Goal: Transaction & Acquisition: Book appointment/travel/reservation

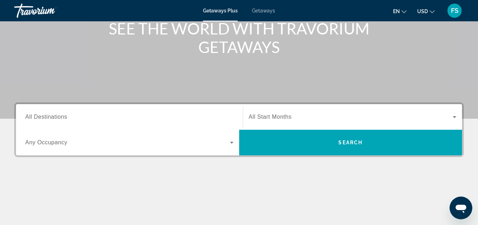
scroll to position [107, 0]
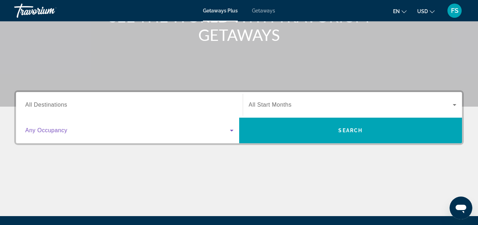
click at [232, 130] on icon "Search widget" at bounding box center [232, 131] width 4 height 2
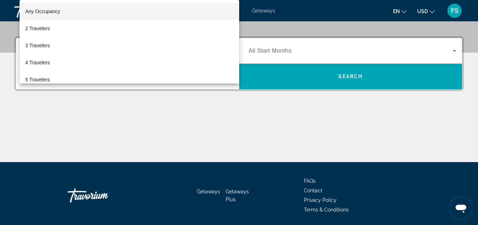
scroll to position [174, 0]
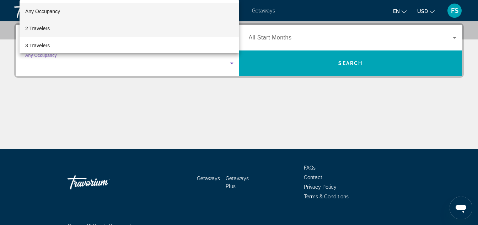
click at [47, 26] on span "2 Travelers" at bounding box center [37, 28] width 25 height 9
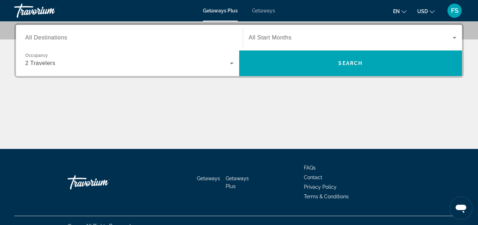
click at [267, 38] on span "All Start Months" at bounding box center [270, 37] width 43 height 6
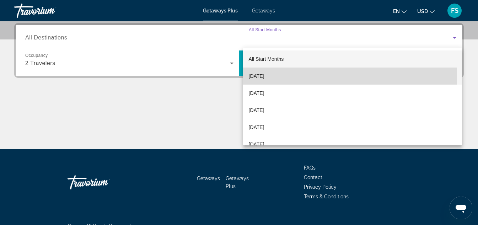
click at [265, 75] on span "[DATE]" at bounding box center [257, 76] width 16 height 9
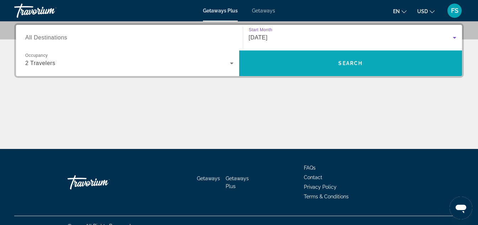
click at [352, 60] on span "Search widget" at bounding box center [350, 63] width 223 height 17
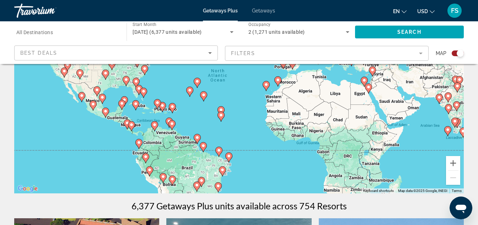
scroll to position [107, 0]
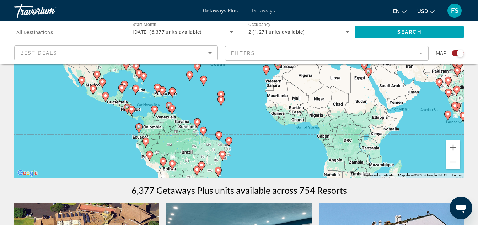
click at [158, 86] on image "Main content" at bounding box center [157, 87] width 4 height 4
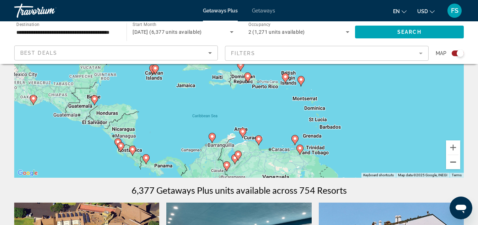
click at [453, 159] on button "Zoom out" at bounding box center [453, 162] width 14 height 14
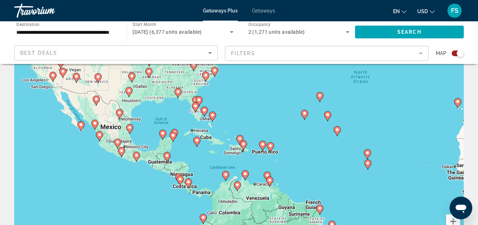
scroll to position [0, 0]
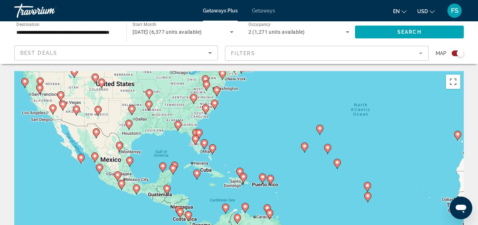
click at [321, 128] on image "Main content" at bounding box center [320, 128] width 4 height 4
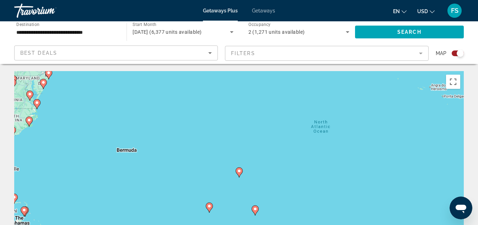
scroll to position [36, 0]
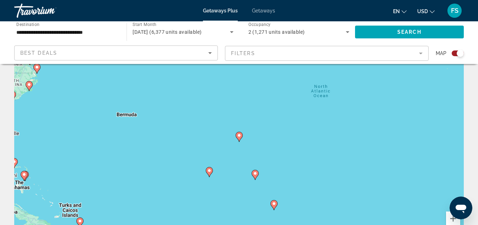
click at [239, 136] on image "Main content" at bounding box center [239, 135] width 4 height 4
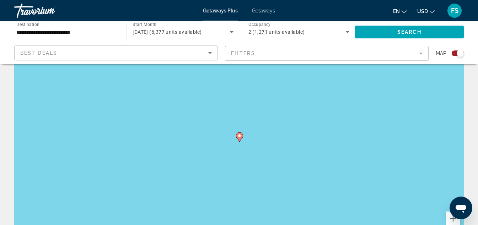
click at [240, 135] on image "Main content" at bounding box center [239, 136] width 4 height 4
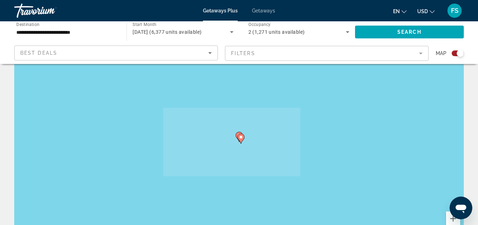
click at [240, 135] on g "Main content" at bounding box center [240, 139] width 7 height 10
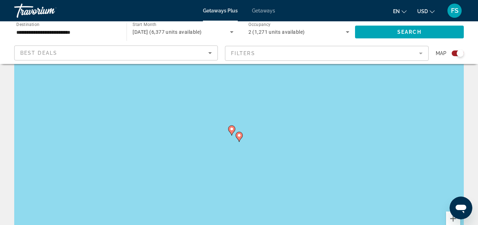
click at [239, 135] on image "Main content" at bounding box center [239, 135] width 4 height 4
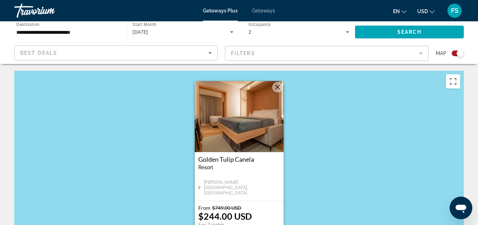
scroll to position [0, 0]
click at [279, 87] on button "Close" at bounding box center [277, 87] width 11 height 11
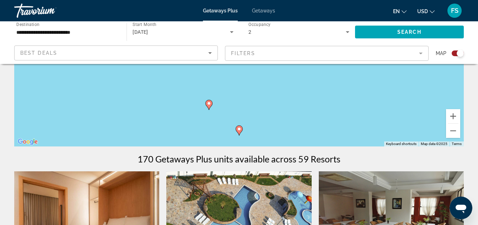
scroll to position [142, 0]
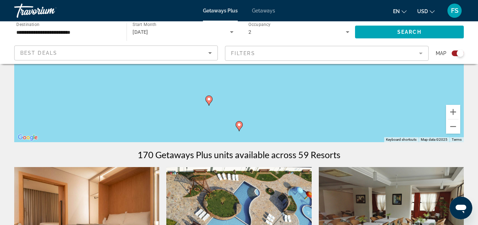
click at [240, 127] on image "Main content" at bounding box center [239, 125] width 4 height 4
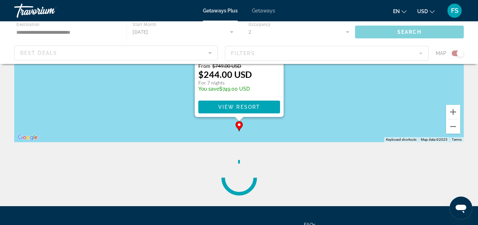
scroll to position [5, 0]
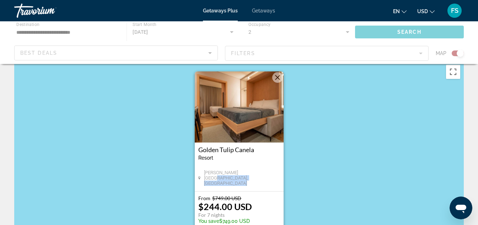
click at [240, 126] on div "[GEOGRAPHIC_DATA] - This is an adults only resort [GEOGRAPHIC_DATA][PERSON_NAME…" at bounding box center [239, 131] width 89 height 120
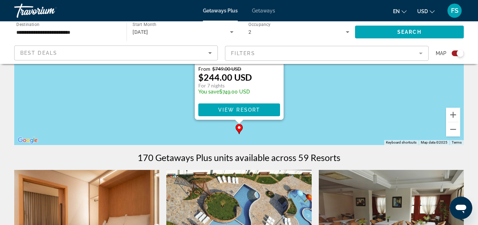
scroll to position [142, 0]
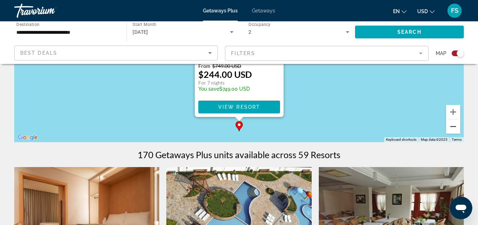
click at [455, 126] on button "Zoom out" at bounding box center [453, 126] width 14 height 14
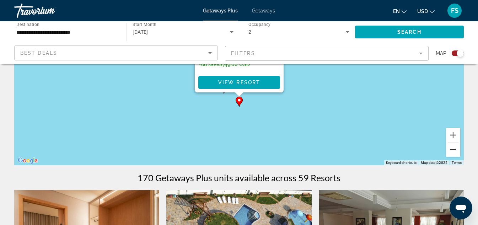
click at [455, 126] on div "To activate drag with keyboard, press Alt + Enter. Once in keyboard drag state,…" at bounding box center [239, 58] width 450 height 213
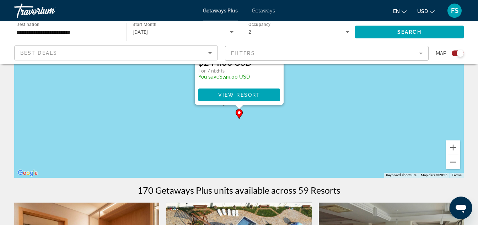
click at [452, 160] on button "Zoom out" at bounding box center [453, 162] width 14 height 14
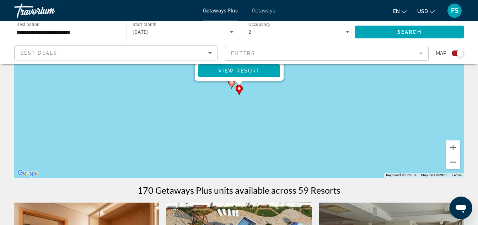
click at [452, 160] on button "Zoom out" at bounding box center [453, 162] width 14 height 14
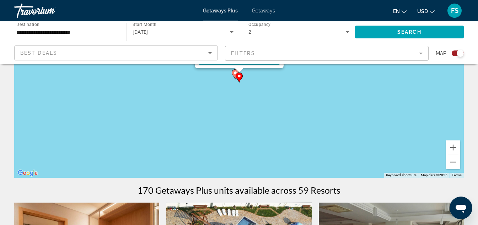
click at [445, 161] on div "To activate drag with keyboard, press Alt + Enter. Once in keyboard drag state,…" at bounding box center [239, 70] width 450 height 213
click at [451, 163] on button "Zoom out" at bounding box center [453, 162] width 14 height 14
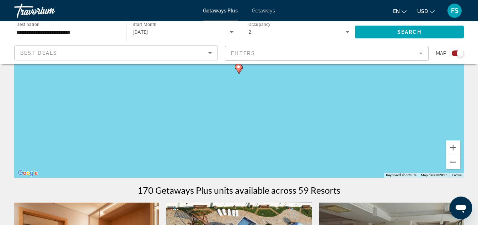
click at [451, 163] on button "Zoom out" at bounding box center [453, 162] width 14 height 14
click at [452, 162] on button "Zoom out" at bounding box center [453, 162] width 14 height 14
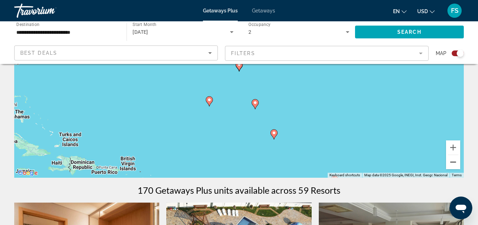
click at [452, 162] on button "Zoom out" at bounding box center [453, 162] width 14 height 14
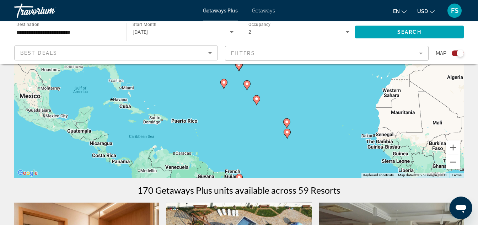
click at [452, 162] on button "Zoom out" at bounding box center [453, 162] width 14 height 14
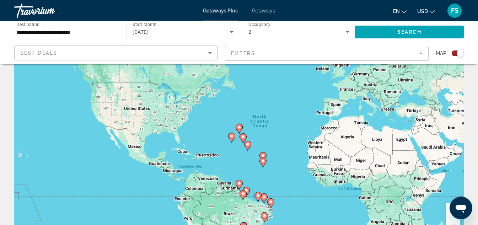
scroll to position [0, 0]
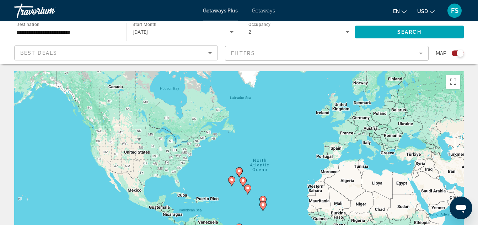
click at [79, 151] on div "To activate drag with keyboard, press Alt + Enter. Once in keyboard drag state,…" at bounding box center [239, 177] width 450 height 213
click at [97, 154] on div "To activate drag with keyboard, press Alt + Enter. Once in keyboard drag state,…" at bounding box center [239, 177] width 450 height 213
click at [98, 144] on div "To activate drag with keyboard, press Alt + Enter. Once in keyboard drag state,…" at bounding box center [239, 177] width 450 height 213
click at [210, 53] on icon "Sort by" at bounding box center [210, 53] width 4 height 2
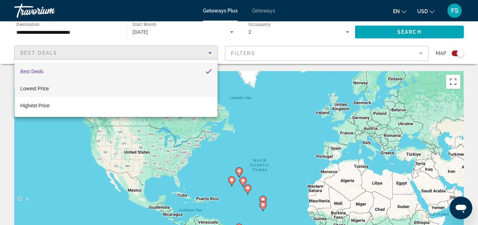
click at [167, 87] on mat-option "Lowest Price" at bounding box center [116, 88] width 203 height 17
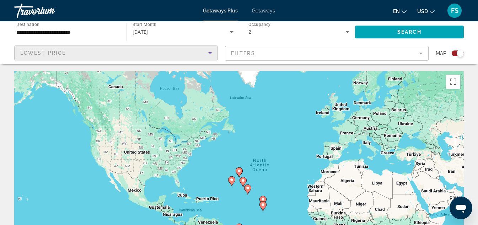
click at [421, 53] on mat-form-field "Filters" at bounding box center [327, 53] width 204 height 15
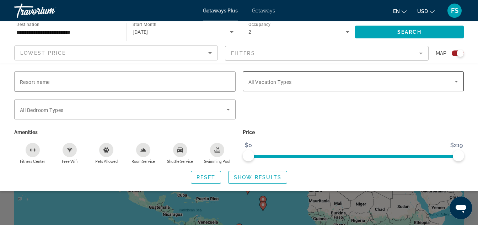
click at [456, 82] on icon "Search widget" at bounding box center [457, 82] width 4 height 2
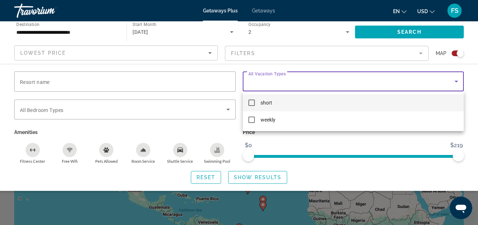
click at [250, 101] on mat-pseudo-checkbox at bounding box center [252, 103] width 6 height 6
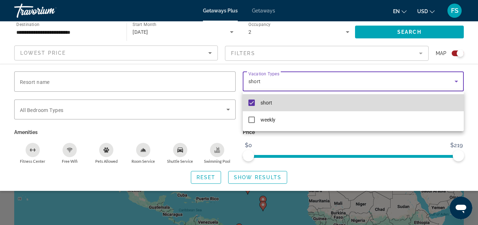
click at [251, 105] on mat-pseudo-checkbox at bounding box center [252, 103] width 6 height 6
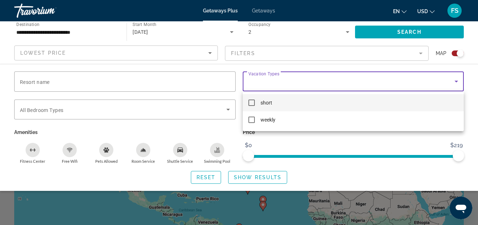
click at [228, 109] on div at bounding box center [239, 112] width 478 height 225
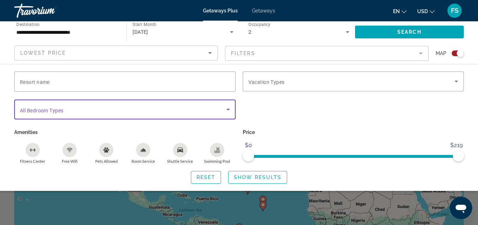
click at [228, 107] on icon "Search widget" at bounding box center [228, 109] width 9 height 9
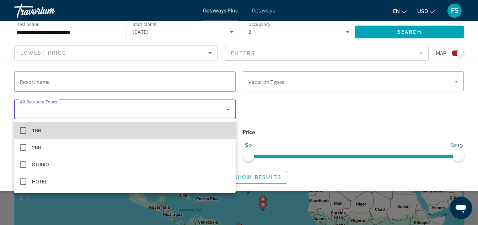
click at [189, 127] on mat-option "1BR" at bounding box center [124, 130] width 221 height 17
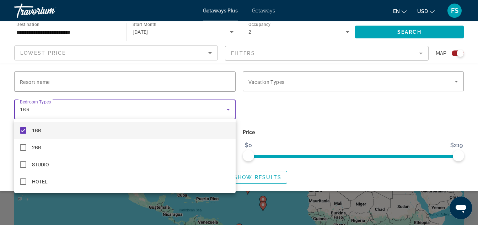
click at [409, 33] on div at bounding box center [239, 112] width 478 height 225
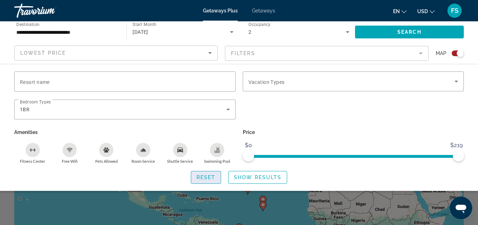
click at [208, 174] on span "Search widget" at bounding box center [206, 177] width 30 height 17
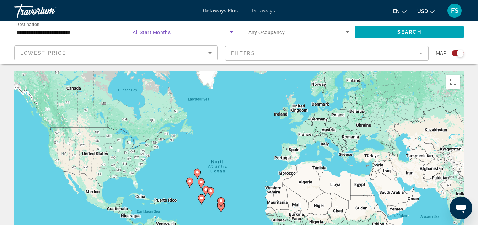
click at [234, 33] on icon "Search widget" at bounding box center [232, 32] width 9 height 9
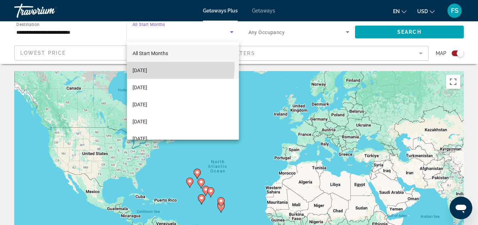
click at [147, 67] on span "[DATE]" at bounding box center [140, 70] width 15 height 9
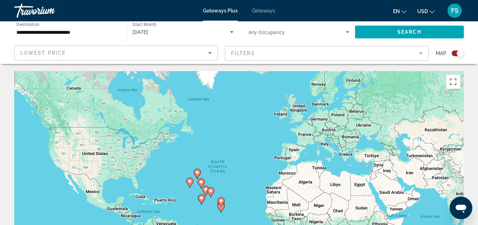
click at [87, 32] on input "**********" at bounding box center [66, 32] width 101 height 9
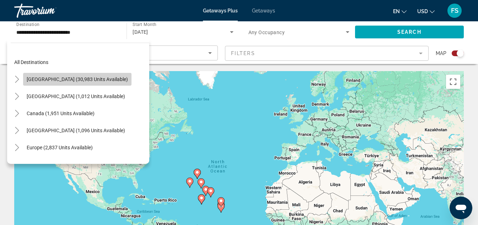
click at [82, 77] on span "[GEOGRAPHIC_DATA] (30,983 units available)" at bounding box center [77, 79] width 101 height 6
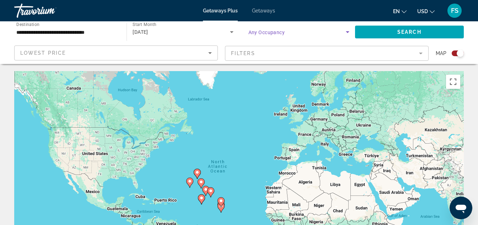
click at [347, 31] on icon "Search widget" at bounding box center [348, 32] width 4 height 2
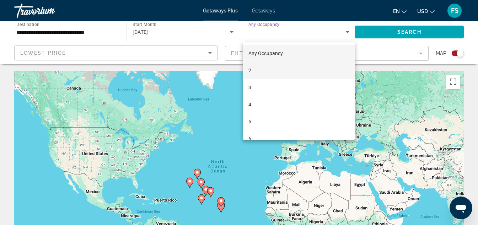
click at [331, 71] on mat-option "2" at bounding box center [299, 70] width 112 height 17
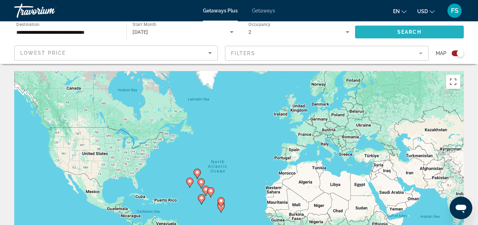
click at [418, 31] on span "Search" at bounding box center [409, 32] width 24 height 6
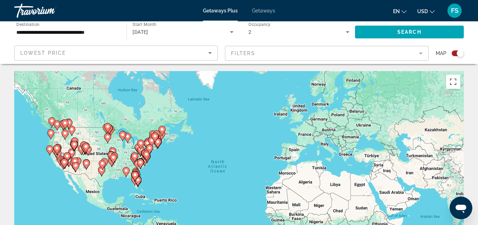
scroll to position [36, 0]
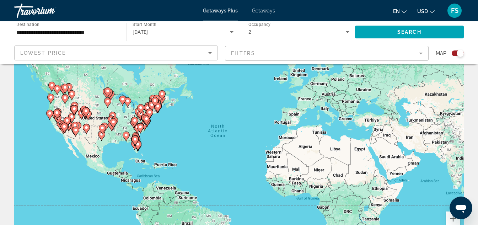
click at [159, 167] on div "To activate drag with keyboard, press Alt + Enter. Once in keyboard drag state,…" at bounding box center [239, 142] width 450 height 213
click at [161, 169] on div "To activate drag with keyboard, press Alt + Enter. Once in keyboard drag state,…" at bounding box center [239, 142] width 450 height 213
click at [176, 169] on div "To activate drag with keyboard, press Alt + Enter. Once in keyboard drag state,…" at bounding box center [239, 142] width 450 height 213
click at [156, 172] on div "To activate drag with keyboard, press Alt + Enter. Once in keyboard drag state,…" at bounding box center [239, 142] width 450 height 213
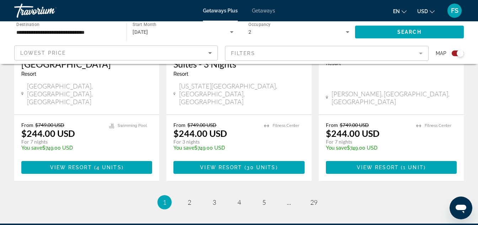
scroll to position [1173, 0]
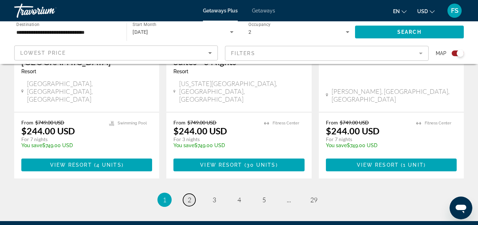
click at [192, 194] on link "page 2" at bounding box center [189, 200] width 12 height 12
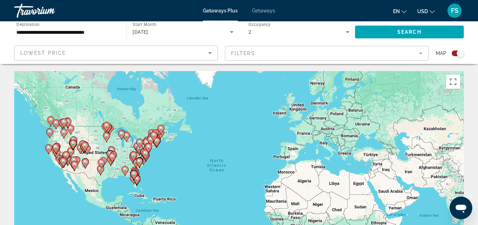
click at [73, 164] on image "Main content" at bounding box center [75, 164] width 4 height 4
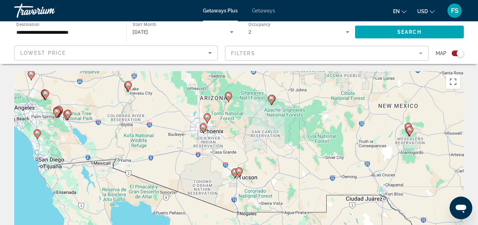
click at [70, 117] on gmp-advanced-marker "Main content" at bounding box center [67, 115] width 7 height 11
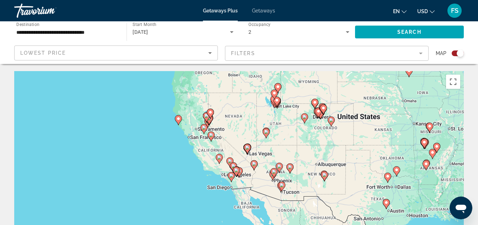
click at [210, 110] on icon "Main content" at bounding box center [210, 113] width 6 height 9
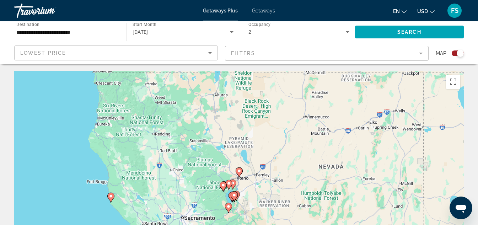
click at [239, 171] on image "Main content" at bounding box center [239, 171] width 4 height 4
type input "**********"
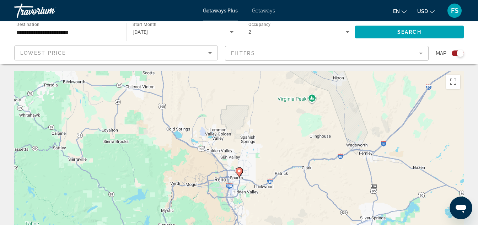
click at [238, 170] on image "Main content" at bounding box center [239, 171] width 4 height 4
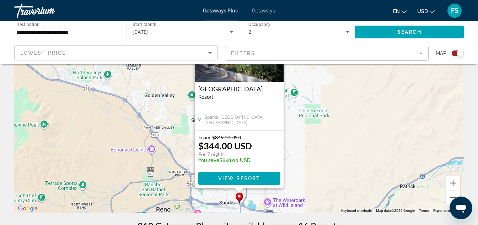
scroll to position [36, 0]
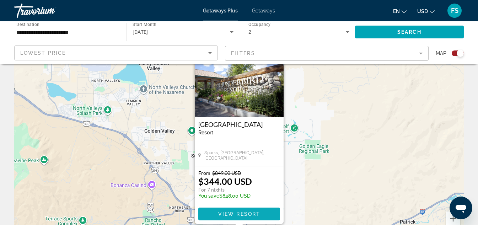
click at [242, 212] on span "View Resort" at bounding box center [239, 214] width 42 height 6
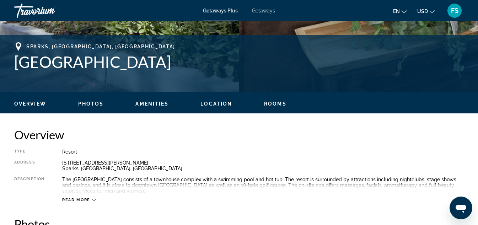
scroll to position [284, 0]
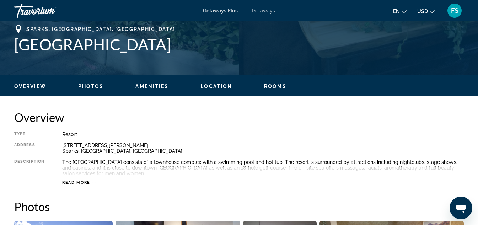
click at [73, 180] on button "Read more" at bounding box center [79, 182] width 34 height 5
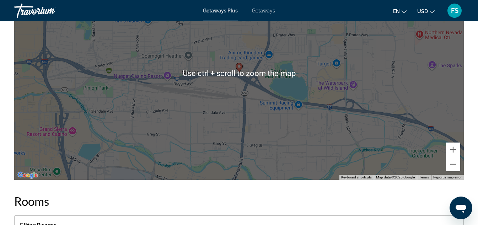
scroll to position [1132, 0]
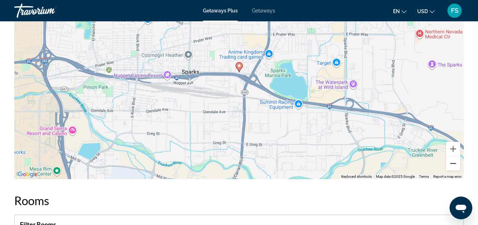
click at [452, 168] on button "Zoom out" at bounding box center [453, 163] width 14 height 14
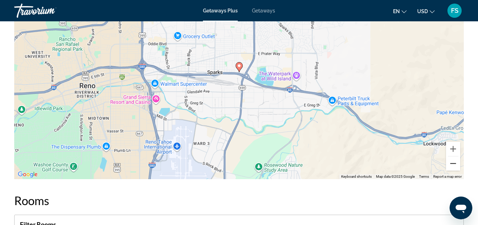
click at [452, 170] on button "Zoom out" at bounding box center [453, 163] width 14 height 14
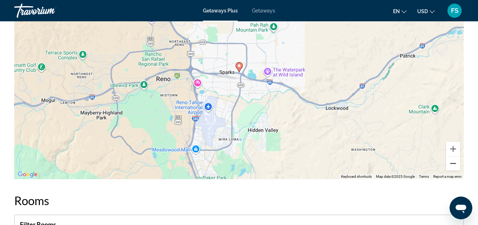
click at [452, 170] on button "Zoom out" at bounding box center [453, 163] width 14 height 14
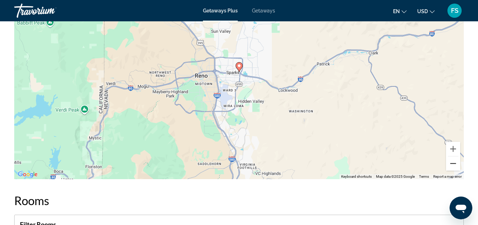
click at [452, 170] on button "Zoom out" at bounding box center [453, 163] width 14 height 14
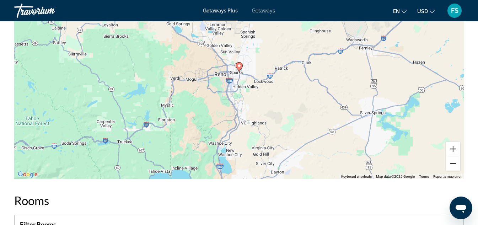
click at [452, 170] on button "Zoom out" at bounding box center [453, 163] width 14 height 14
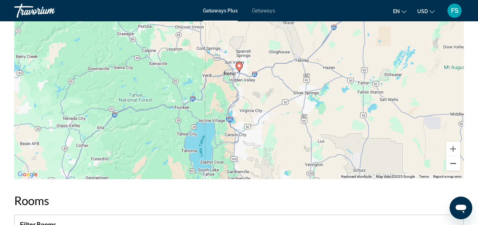
click at [452, 170] on button "Zoom out" at bounding box center [453, 163] width 14 height 14
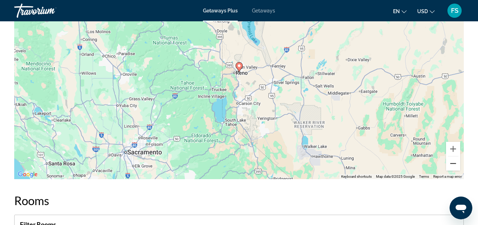
click at [452, 170] on button "Zoom out" at bounding box center [453, 163] width 14 height 14
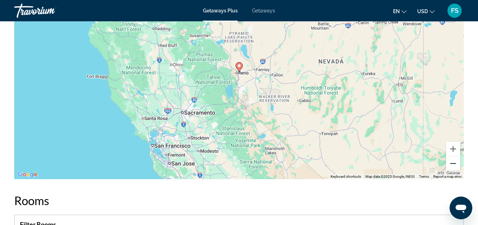
click at [452, 170] on button "Zoom out" at bounding box center [453, 163] width 14 height 14
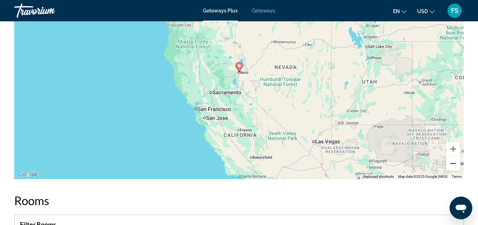
click at [452, 170] on button "Zoom out" at bounding box center [453, 163] width 14 height 14
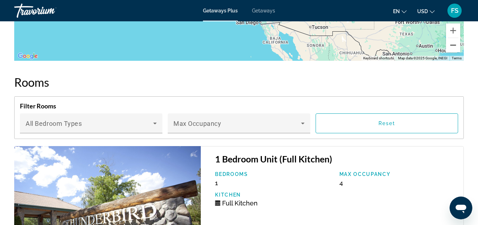
scroll to position [1239, 0]
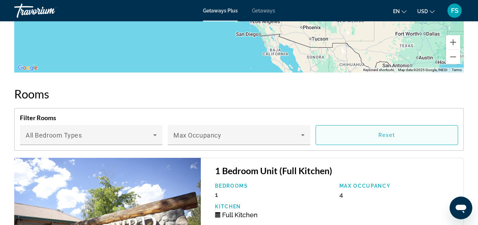
click at [391, 138] on span "Reset" at bounding box center [387, 135] width 17 height 6
click at [388, 138] on span "Reset" at bounding box center [387, 135] width 17 height 6
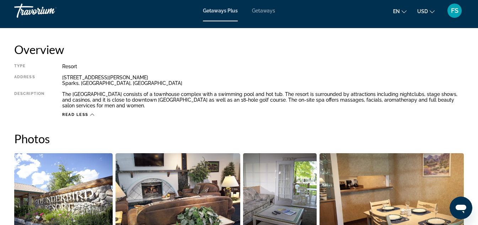
scroll to position [314, 0]
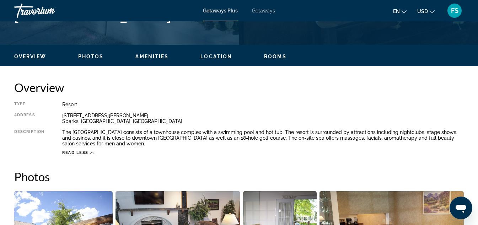
click at [258, 9] on span "Getaways" at bounding box center [263, 11] width 23 height 6
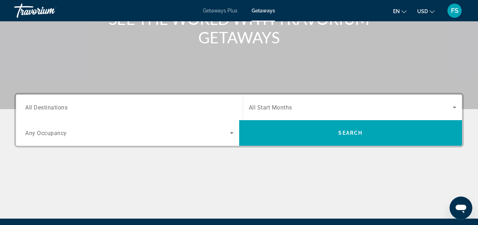
scroll to position [142, 0]
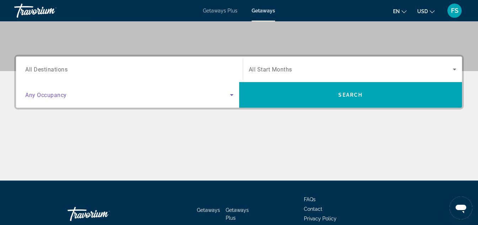
click at [234, 95] on icon "Search widget" at bounding box center [232, 95] width 9 height 9
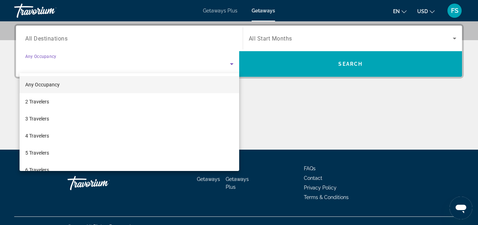
scroll to position [174, 0]
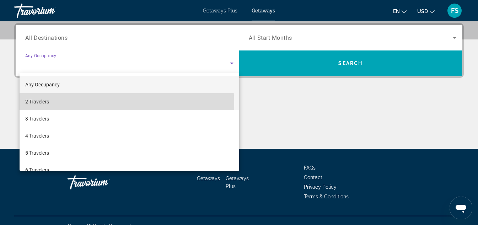
click at [96, 105] on mat-option "2 Travelers" at bounding box center [130, 101] width 220 height 17
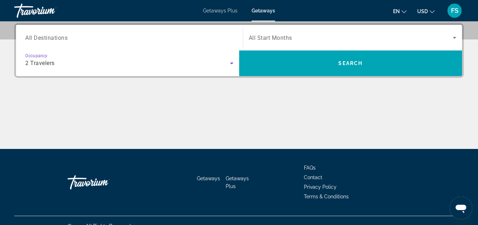
click at [393, 42] on div "Search widget" at bounding box center [353, 38] width 208 height 20
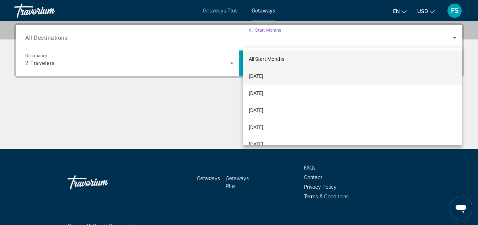
click at [280, 74] on mat-option "[DATE]" at bounding box center [352, 76] width 219 height 17
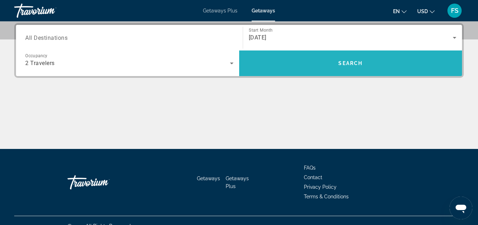
click at [346, 61] on span "Search" at bounding box center [350, 63] width 24 height 6
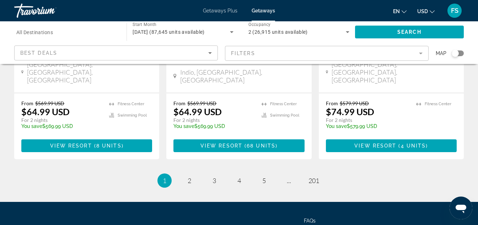
scroll to position [989, 0]
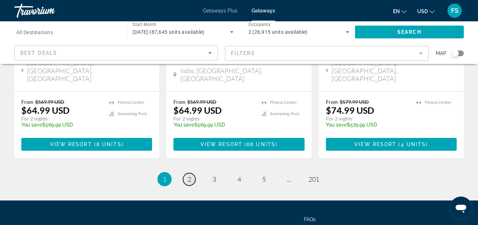
click at [186, 173] on link "page 2" at bounding box center [189, 179] width 12 height 12
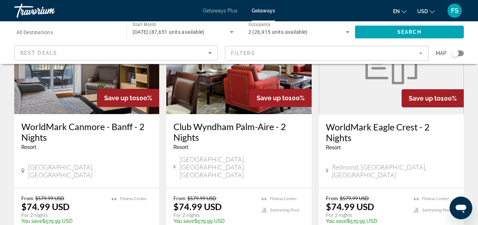
scroll to position [924, 0]
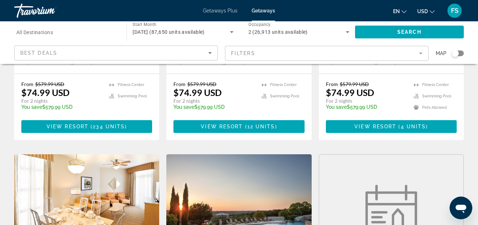
scroll to position [213, 0]
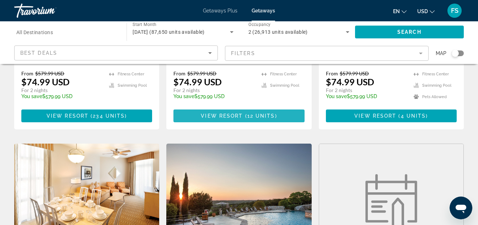
click at [236, 113] on span "View Resort" at bounding box center [222, 116] width 42 height 6
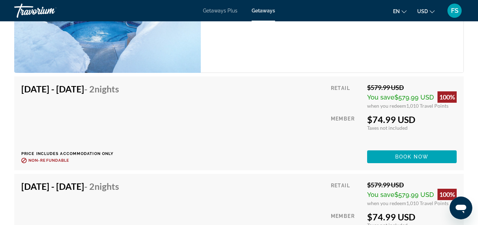
scroll to position [1595, 0]
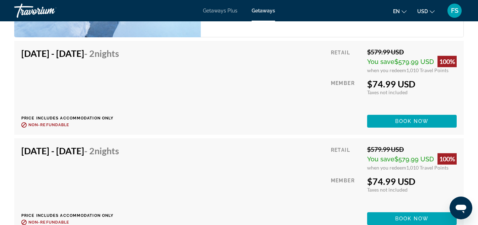
click at [217, 9] on span "Getaways Plus" at bounding box center [220, 11] width 34 height 6
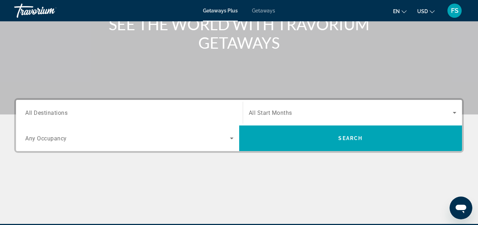
scroll to position [107, 0]
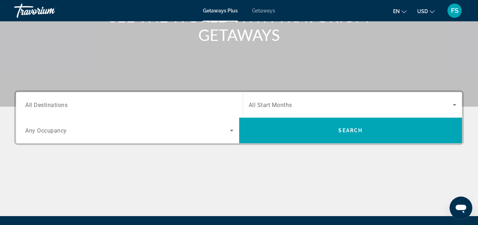
click at [231, 130] on icon "Search widget" at bounding box center [232, 131] width 4 height 2
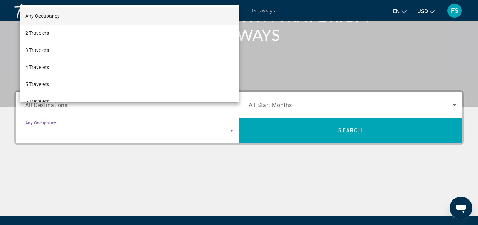
scroll to position [174, 0]
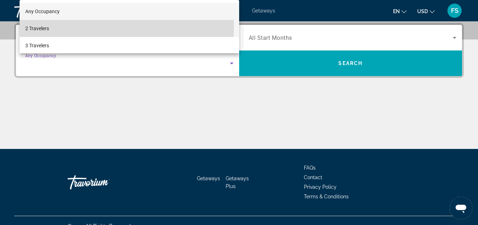
click at [47, 26] on span "2 Travelers" at bounding box center [37, 28] width 24 height 9
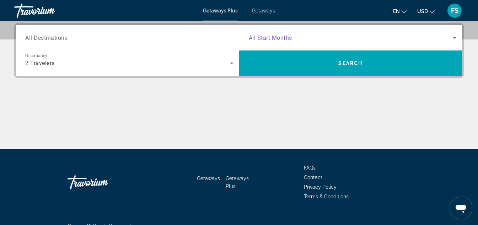
click at [455, 35] on icon "Search widget" at bounding box center [454, 37] width 9 height 9
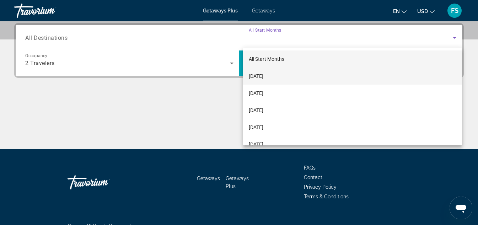
click at [263, 76] on span "[DATE]" at bounding box center [256, 76] width 15 height 9
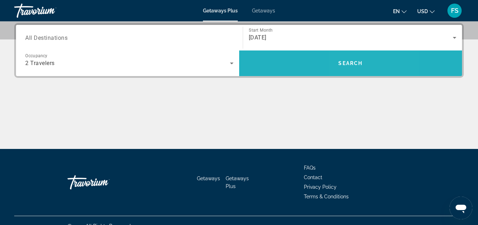
click at [353, 63] on span "Search" at bounding box center [350, 63] width 24 height 6
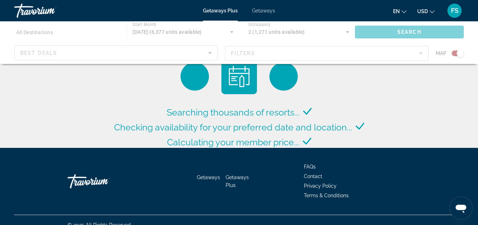
click at [210, 52] on div "Main content" at bounding box center [239, 42] width 478 height 43
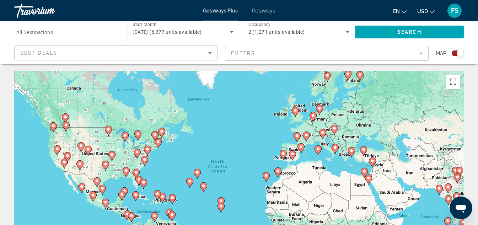
click at [209, 54] on icon "Sort by" at bounding box center [210, 53] width 9 height 9
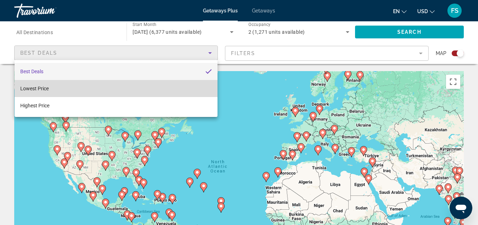
click at [79, 89] on mat-option "Lowest Price" at bounding box center [116, 88] width 203 height 17
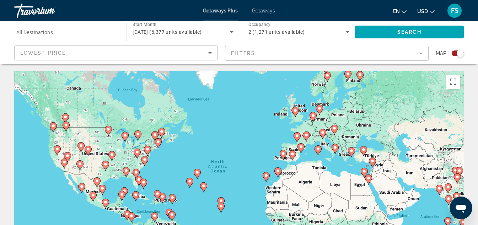
click at [420, 53] on mat-form-field "Filters" at bounding box center [327, 53] width 204 height 15
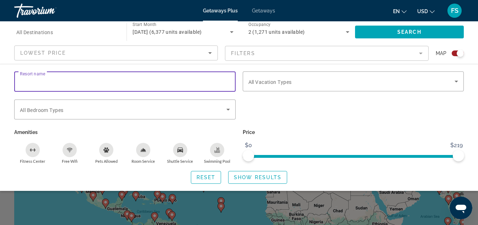
click at [91, 82] on input "Resort name" at bounding box center [125, 82] width 210 height 9
click at [28, 81] on input "*******" at bounding box center [125, 82] width 210 height 9
click at [25, 84] on input "*******" at bounding box center [125, 82] width 210 height 9
click at [43, 82] on input "*******" at bounding box center [125, 82] width 210 height 9
drag, startPoint x: 46, startPoint y: 81, endPoint x: 0, endPoint y: 81, distance: 45.5
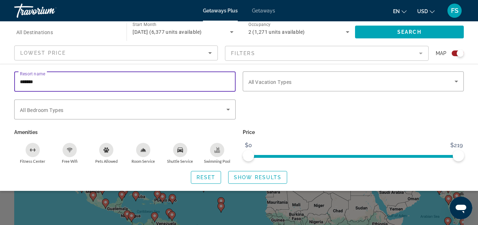
click at [0, 81] on div "Resort name ******* Vacation Types All Vacation Types Bedroom Types All Bedroom…" at bounding box center [239, 127] width 478 height 112
type input "*******"
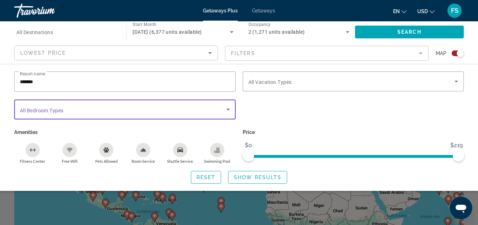
click at [228, 110] on icon "Search widget" at bounding box center [228, 110] width 4 height 2
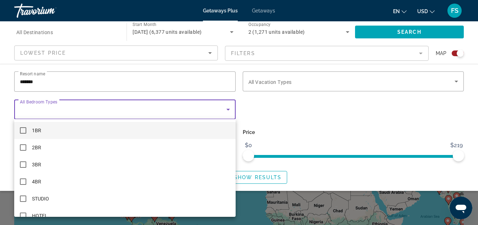
click at [50, 130] on mat-option "1BR" at bounding box center [124, 130] width 221 height 17
click at [456, 82] on div at bounding box center [239, 112] width 478 height 225
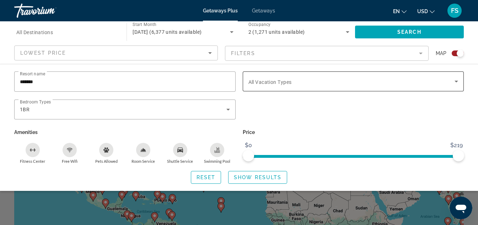
click at [284, 82] on span "All Vacation Types" at bounding box center [270, 82] width 43 height 6
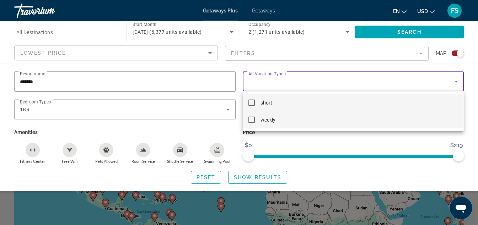
click at [249, 119] on mat-pseudo-checkbox at bounding box center [252, 120] width 6 height 6
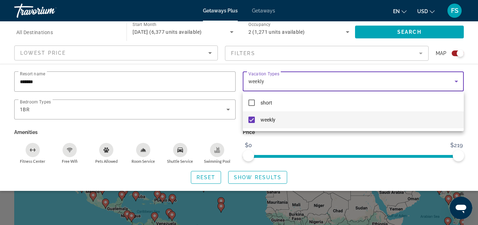
click at [207, 176] on div at bounding box center [239, 112] width 478 height 225
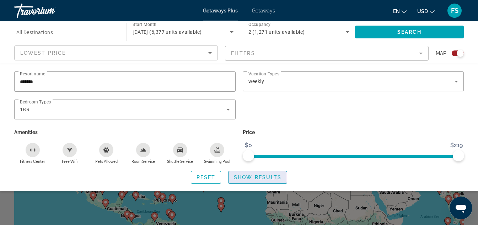
click at [252, 176] on span "Show Results" at bounding box center [258, 178] width 48 height 6
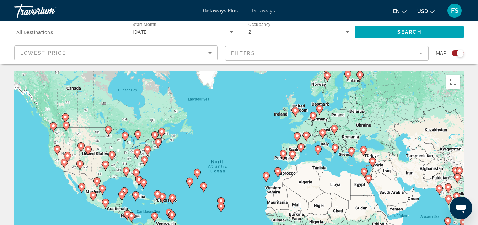
click at [59, 150] on image "Main content" at bounding box center [57, 149] width 4 height 4
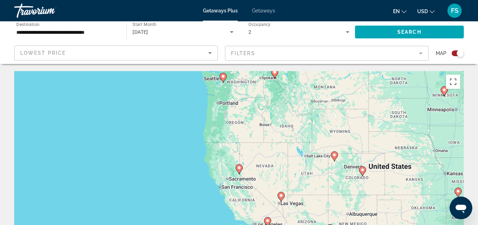
click at [238, 170] on icon "Main content" at bounding box center [239, 169] width 6 height 9
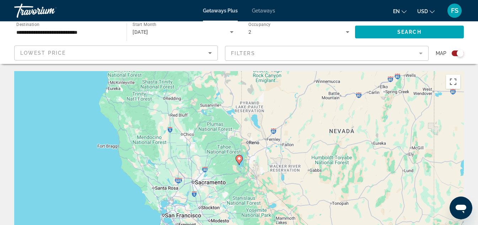
click at [238, 161] on icon "Main content" at bounding box center [239, 159] width 6 height 9
type input "**********"
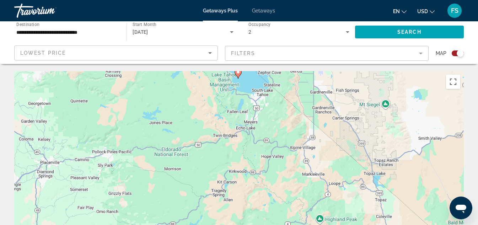
click at [238, 75] on icon "Main content" at bounding box center [238, 73] width 6 height 9
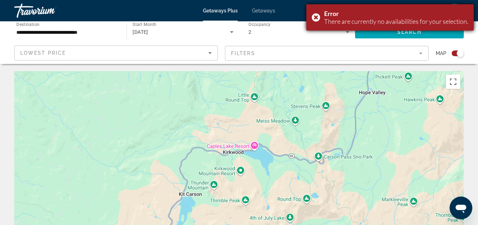
click at [315, 15] on div "Error There are currently no availabilities for your selection." at bounding box center [389, 17] width 167 height 26
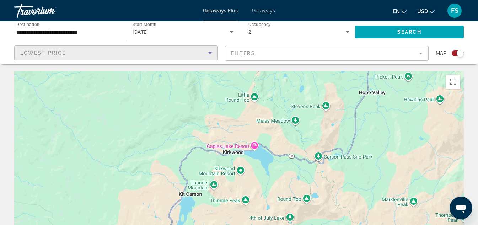
click at [210, 52] on icon "Sort by" at bounding box center [210, 53] width 4 height 2
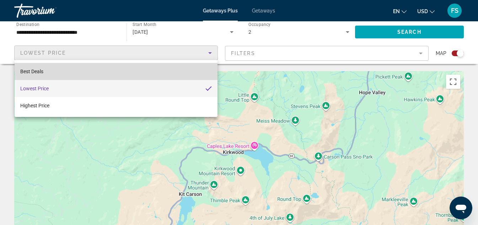
click at [176, 72] on mat-option "Best Deals" at bounding box center [116, 71] width 203 height 17
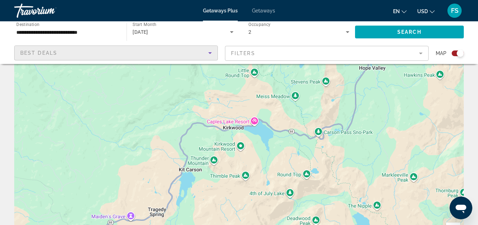
scroll to position [36, 0]
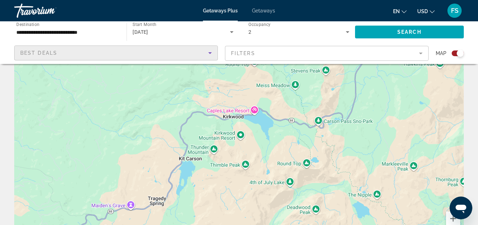
click at [256, 110] on div "To navigate, press the arrow keys. To activate drag with keyboard, press Alt + …" at bounding box center [239, 142] width 450 height 213
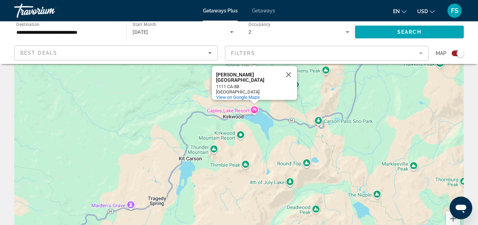
click at [241, 137] on div "To navigate, press the arrow keys. To activate drag with keyboard, press Alt + …" at bounding box center [239, 142] width 450 height 213
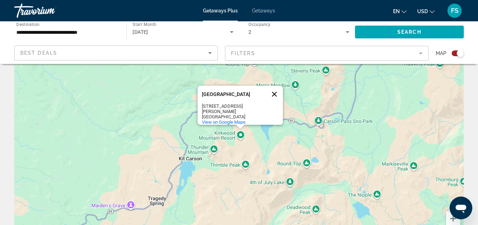
click at [275, 93] on button "Close" at bounding box center [274, 94] width 17 height 17
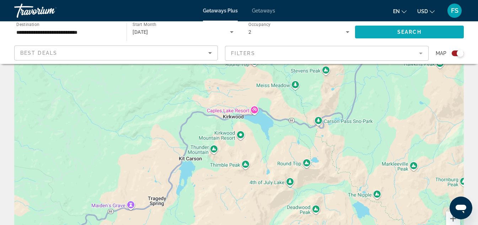
click at [405, 33] on span "Search" at bounding box center [409, 32] width 24 height 6
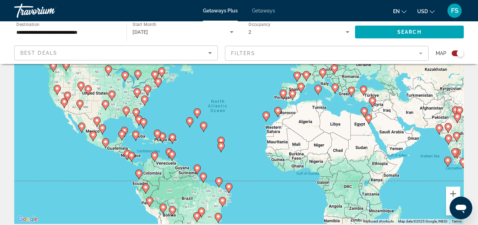
scroll to position [71, 0]
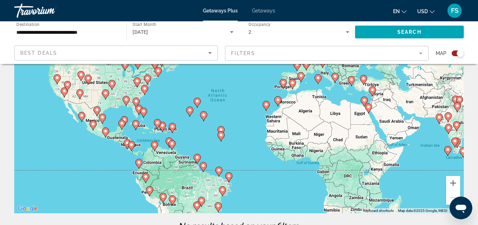
click at [58, 80] on icon "Main content" at bounding box center [57, 79] width 6 height 9
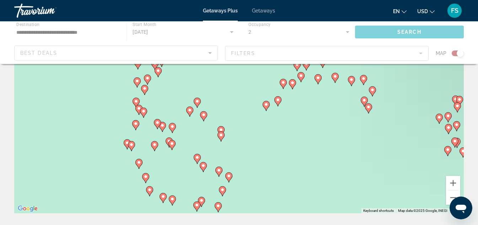
scroll to position [0, 0]
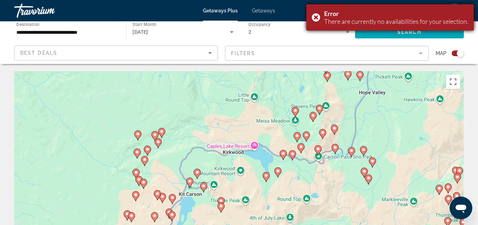
click at [315, 15] on div "Error There are currently no availabilities for your selection." at bounding box center [389, 17] width 167 height 26
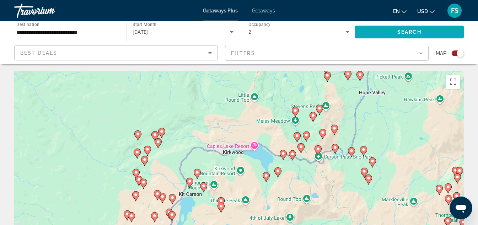
click at [413, 32] on span "Search" at bounding box center [409, 32] width 24 height 6
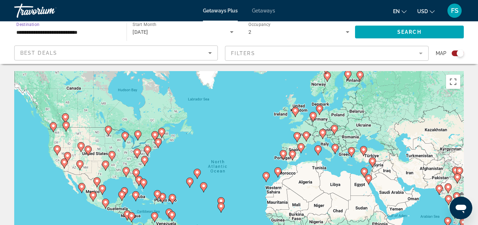
drag, startPoint x: 98, startPoint y: 33, endPoint x: 6, endPoint y: 31, distance: 91.8
click at [6, 31] on div "**********" at bounding box center [239, 42] width 478 height 43
click at [422, 53] on mat-form-field "Filters" at bounding box center [327, 53] width 204 height 15
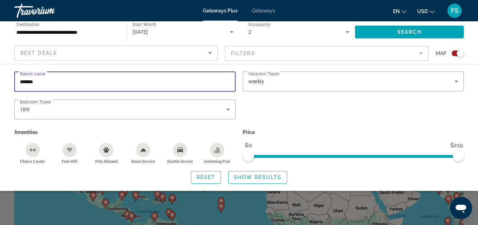
drag, startPoint x: 42, startPoint y: 81, endPoint x: 7, endPoint y: 79, distance: 34.9
click at [7, 79] on div "Resort name ******* Vacation Types All Vacation Types weekly Bedroom Types All …" at bounding box center [239, 127] width 478 height 112
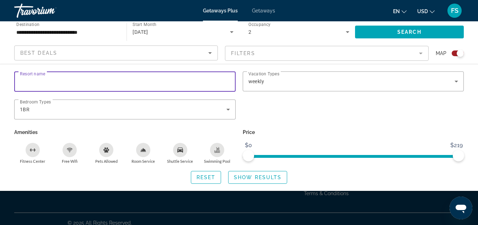
scroll to position [170, 0]
